Goal: Find specific page/section: Find specific page/section

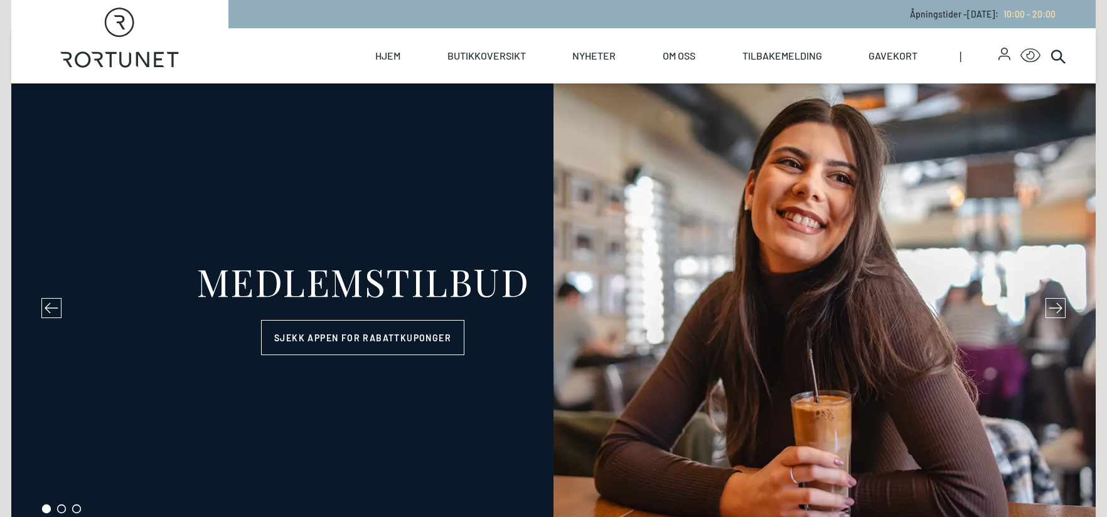
select select "NO"
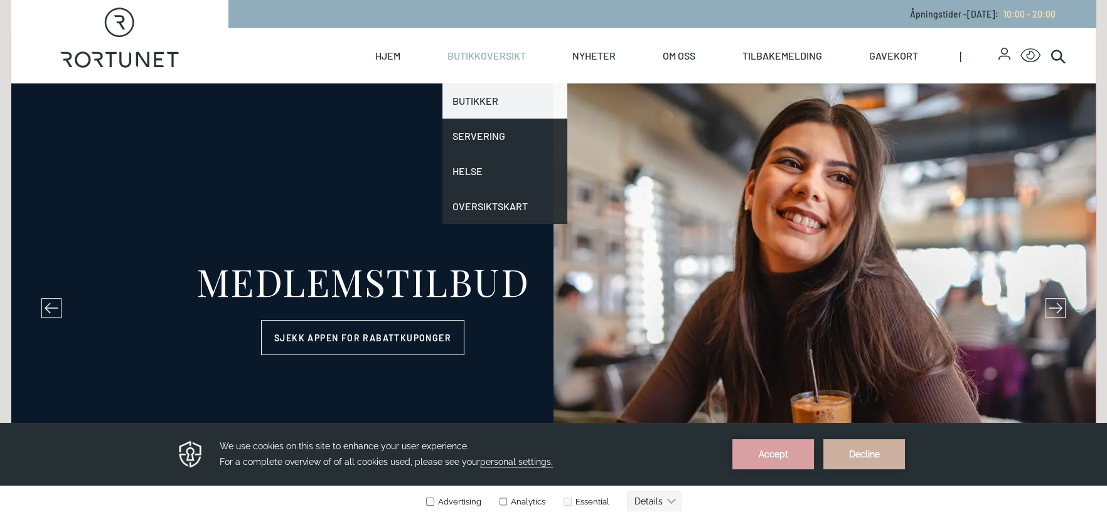
click at [489, 108] on link "Butikker" at bounding box center [504, 100] width 125 height 35
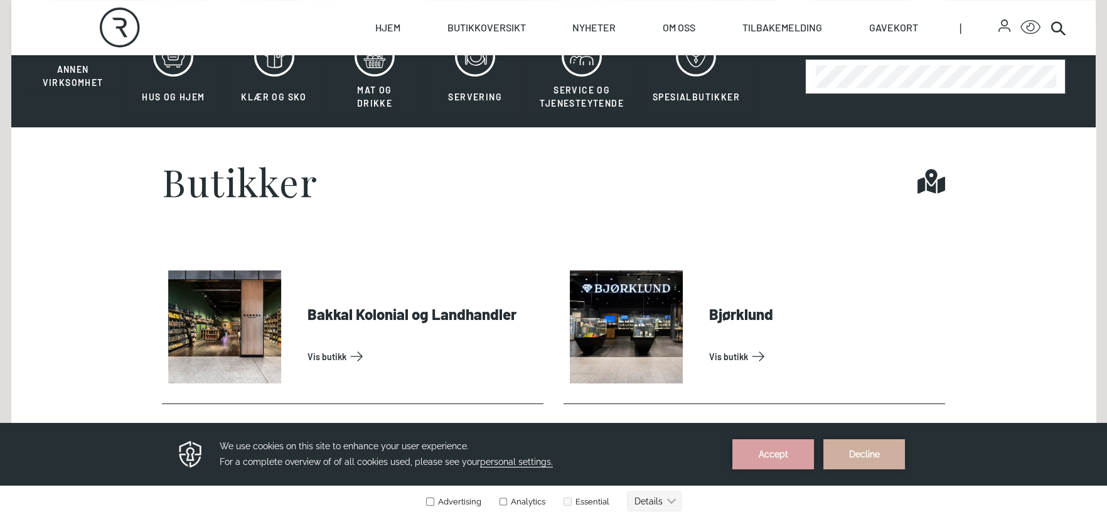
scroll to position [313, 0]
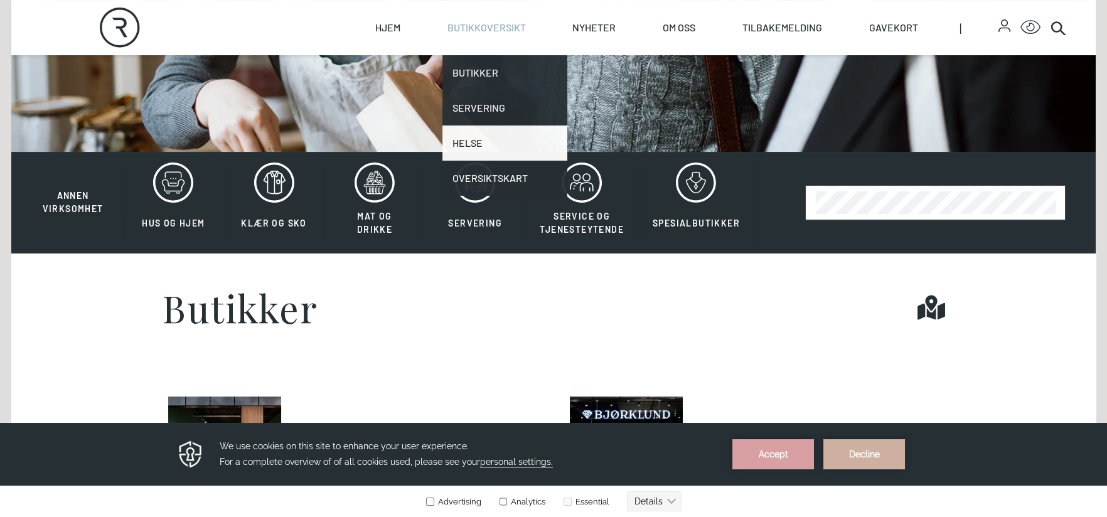
click at [484, 148] on link "Helse" at bounding box center [504, 142] width 125 height 35
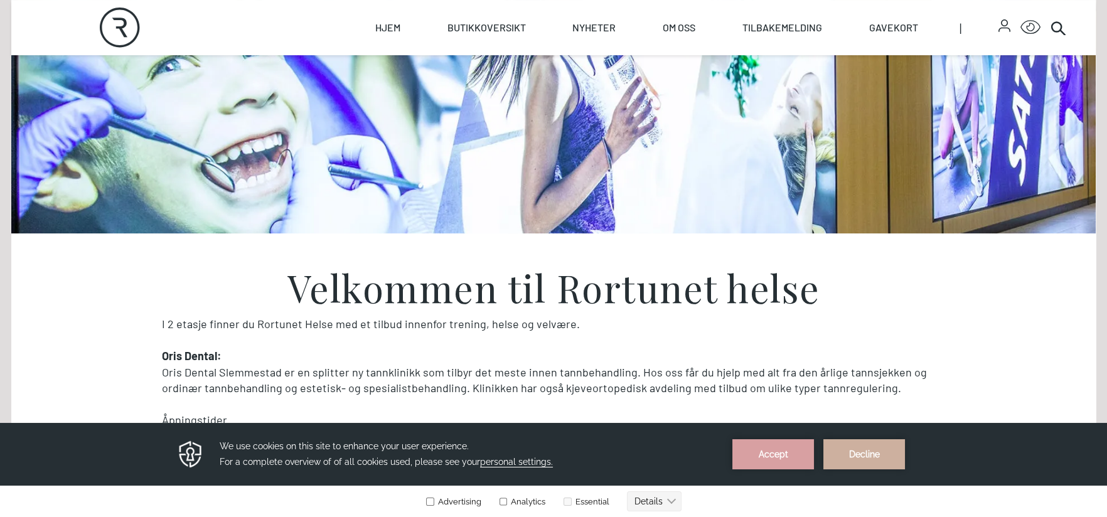
scroll to position [250, 0]
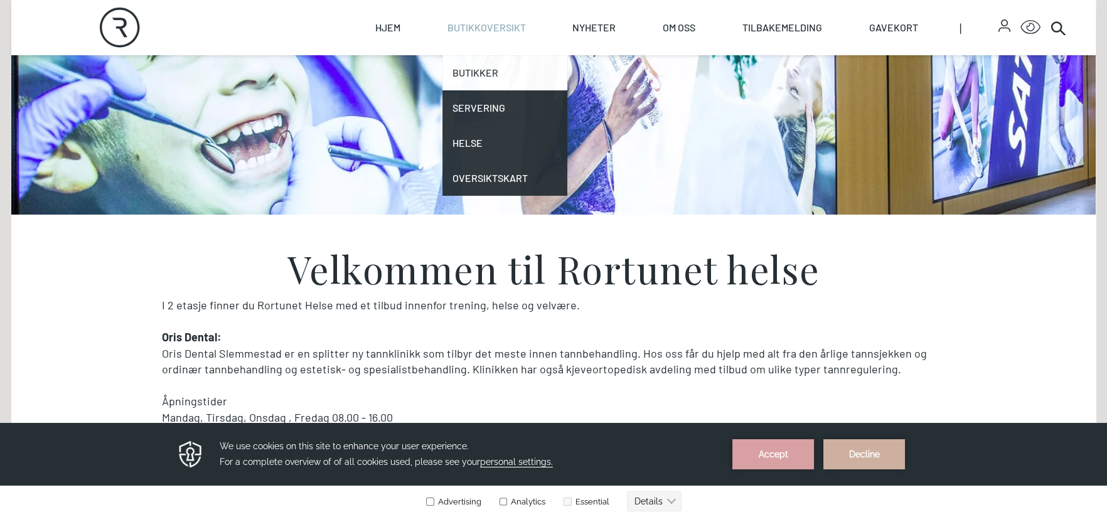
click at [488, 75] on link "Butikker" at bounding box center [504, 72] width 125 height 35
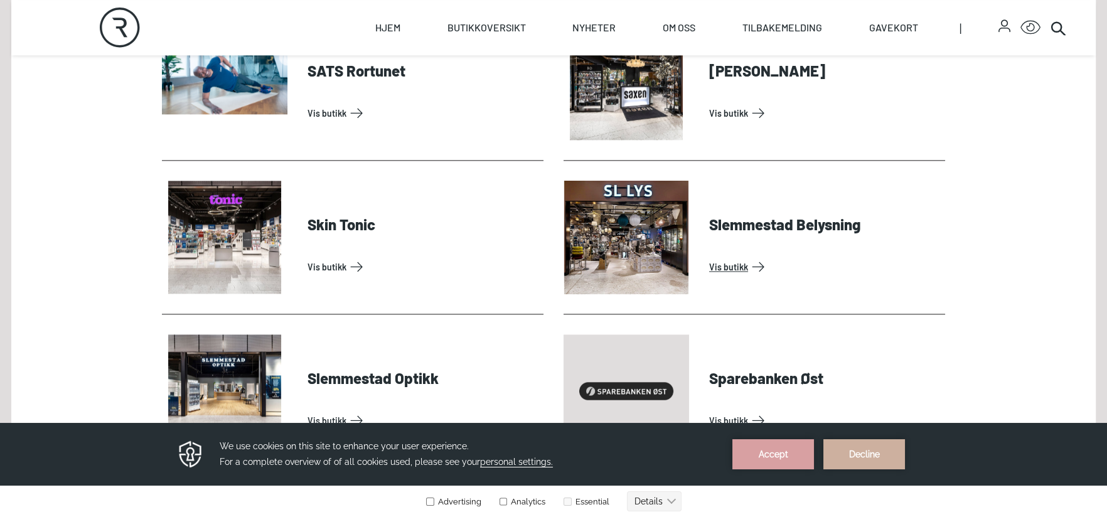
scroll to position [3451, 0]
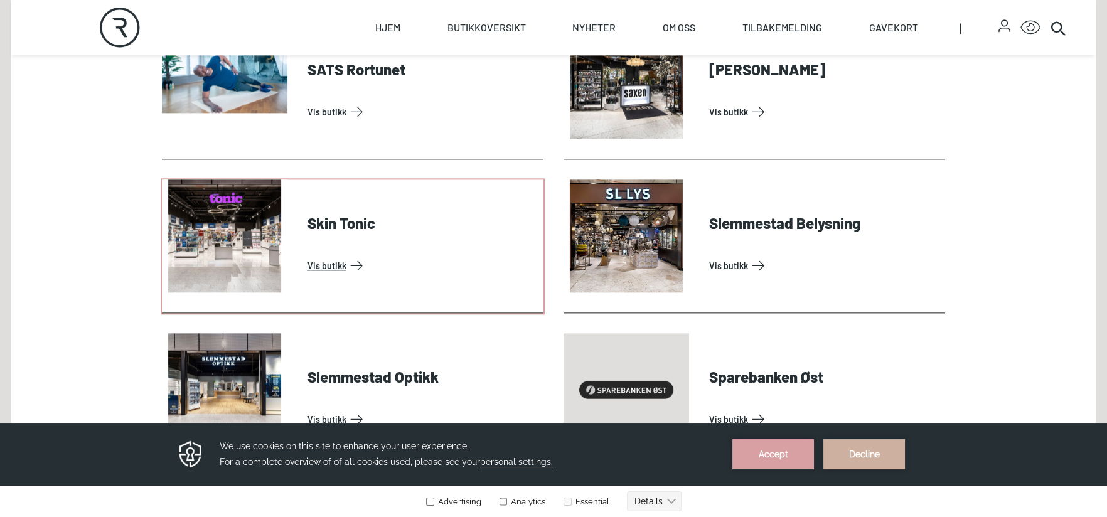
click at [336, 255] on link "Vis butikk" at bounding box center [422, 265] width 231 height 20
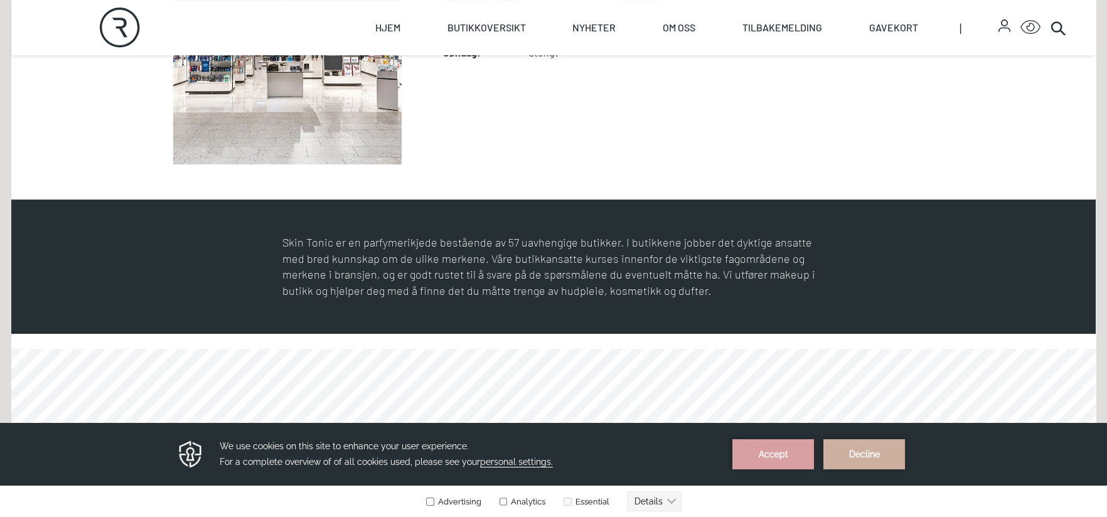
scroll to position [376, 0]
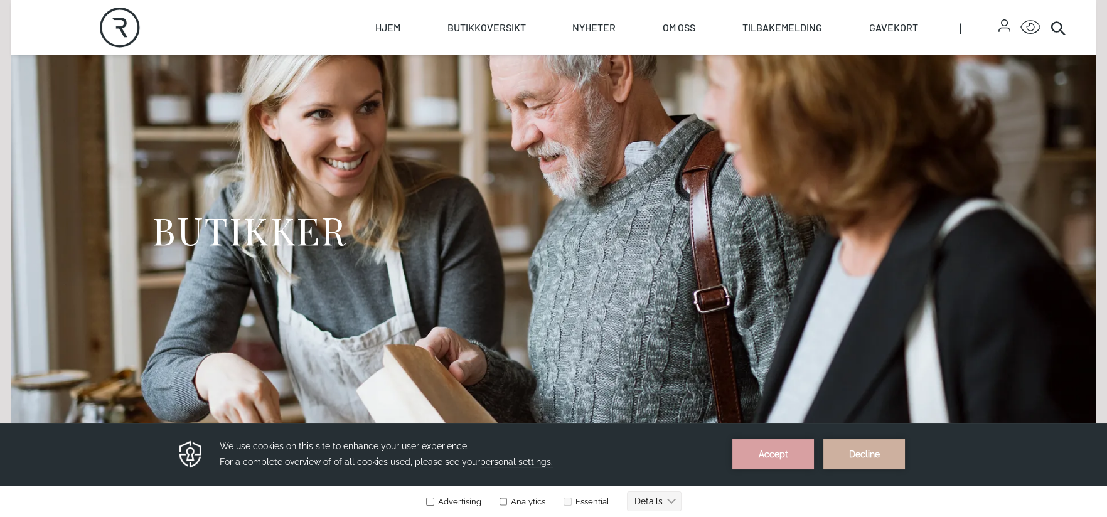
scroll to position [62, 0]
